Goal: Navigation & Orientation: Find specific page/section

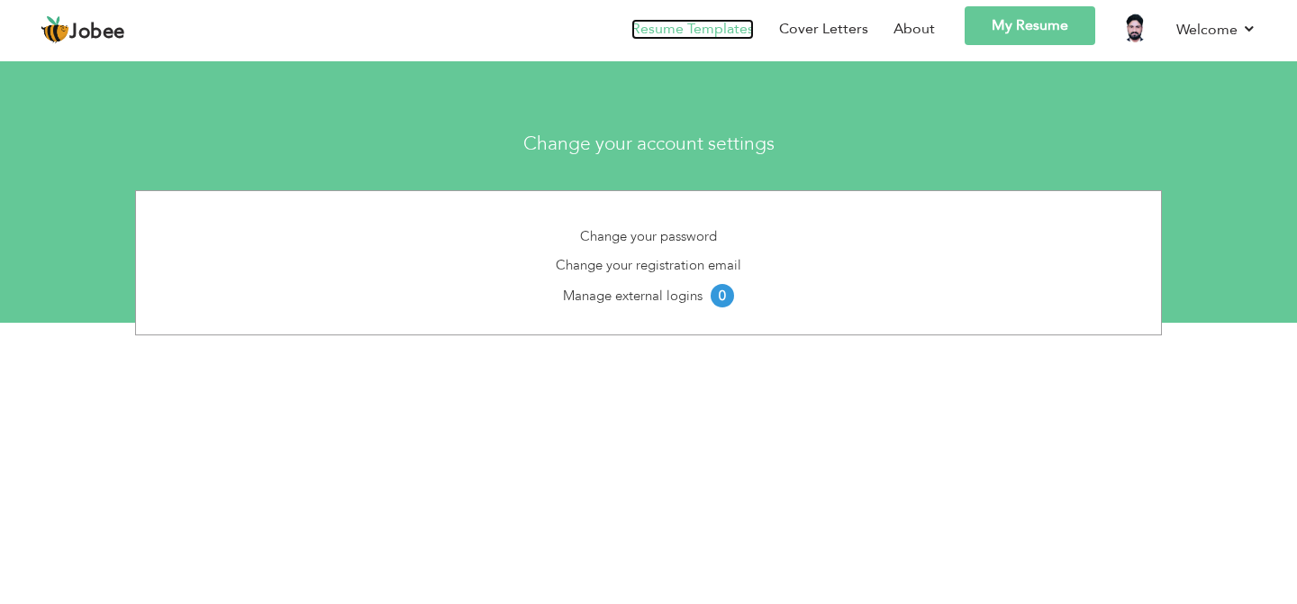
click at [754, 26] on link "Resume Templates" at bounding box center [693, 29] width 123 height 21
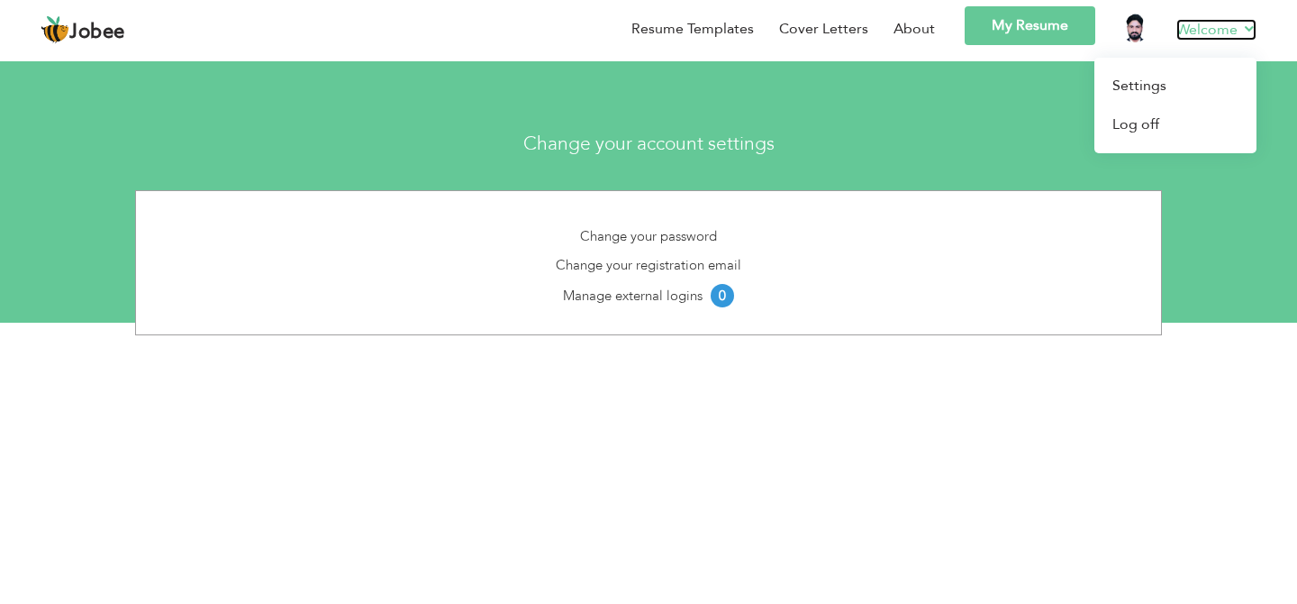
click at [1216, 33] on link "Welcome" at bounding box center [1217, 30] width 80 height 22
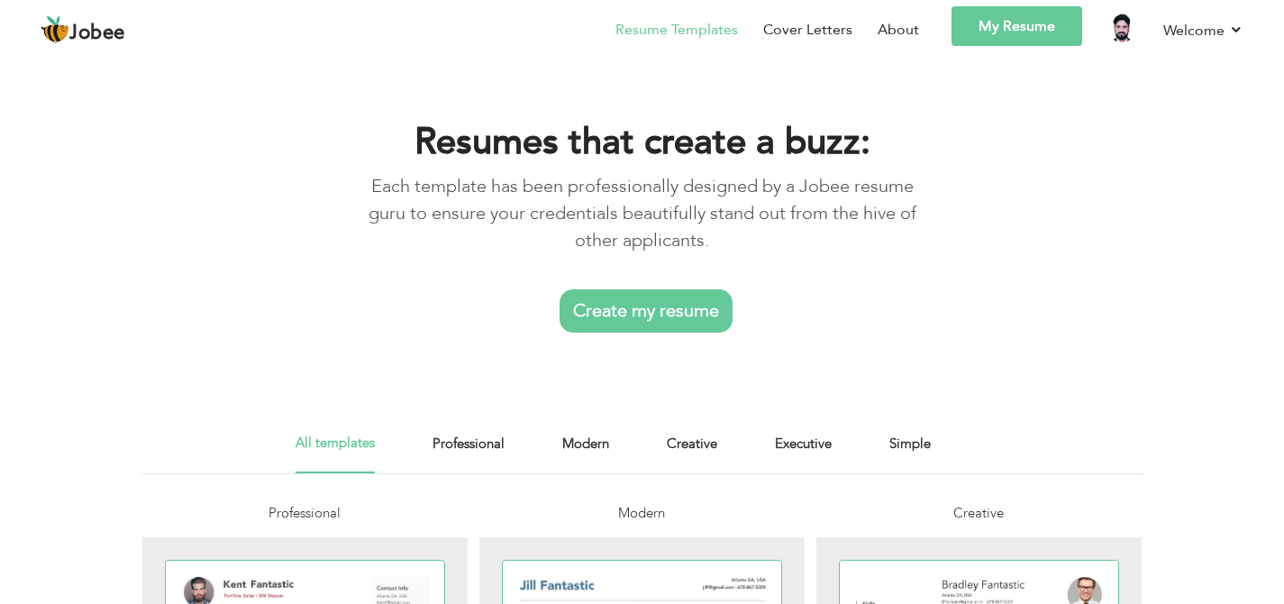
click at [79, 16] on link "Jobee" at bounding box center [83, 29] width 85 height 29
